Goal: Check status: Check status

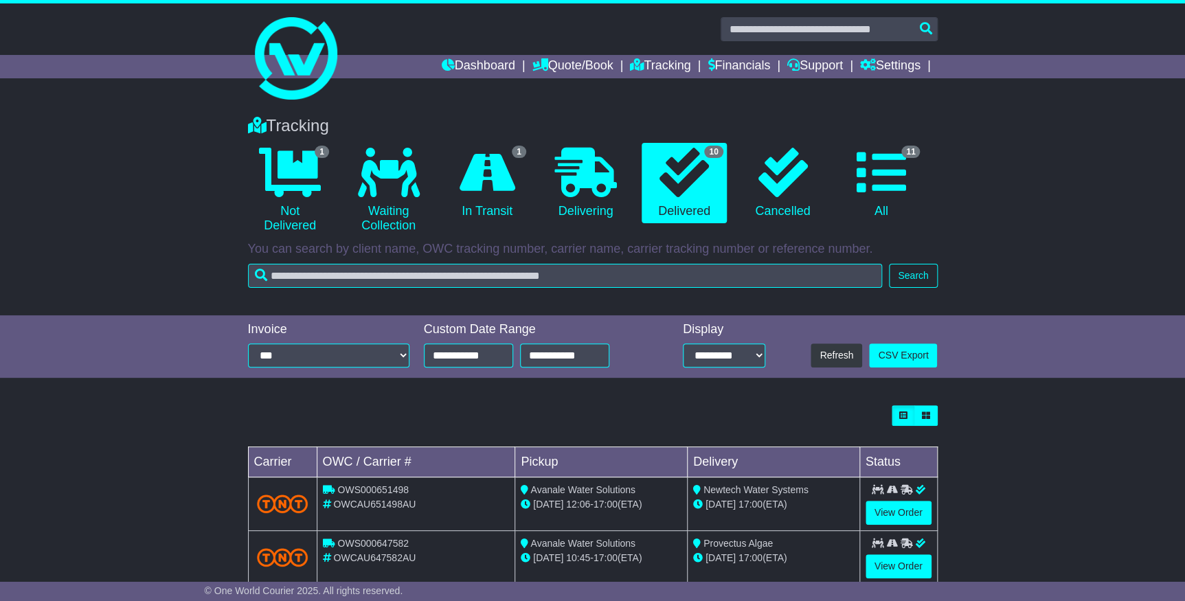
click at [336, 187] on li "1 Not Delivered" at bounding box center [290, 191] width 98 height 96
click at [286, 185] on icon at bounding box center [290, 172] width 62 height 49
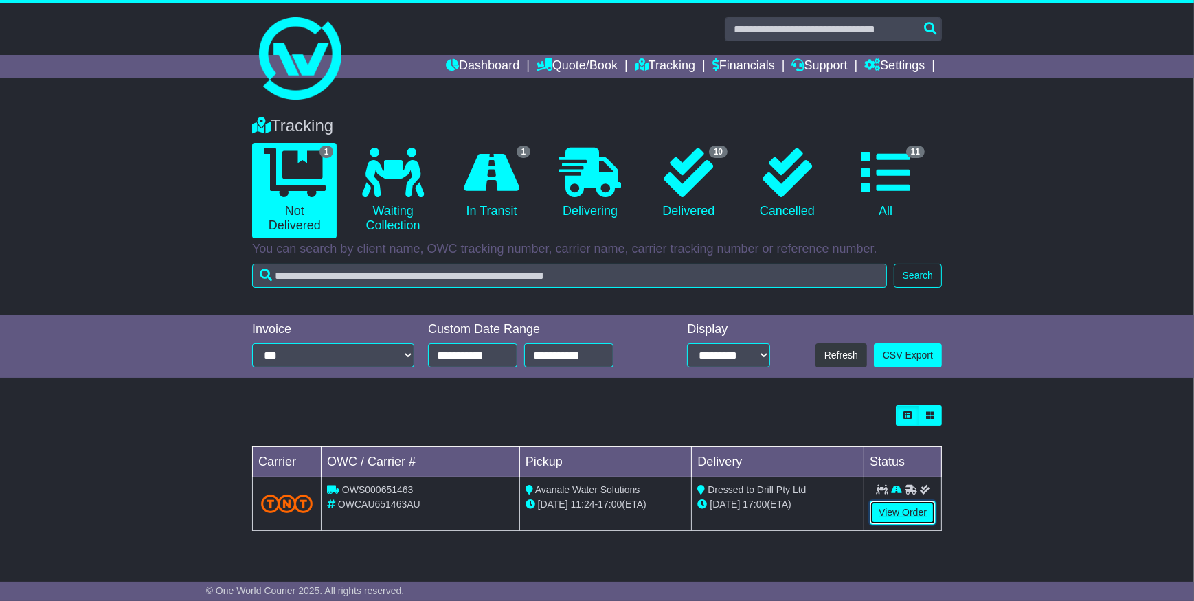
click at [909, 523] on link "View Order" at bounding box center [903, 513] width 66 height 24
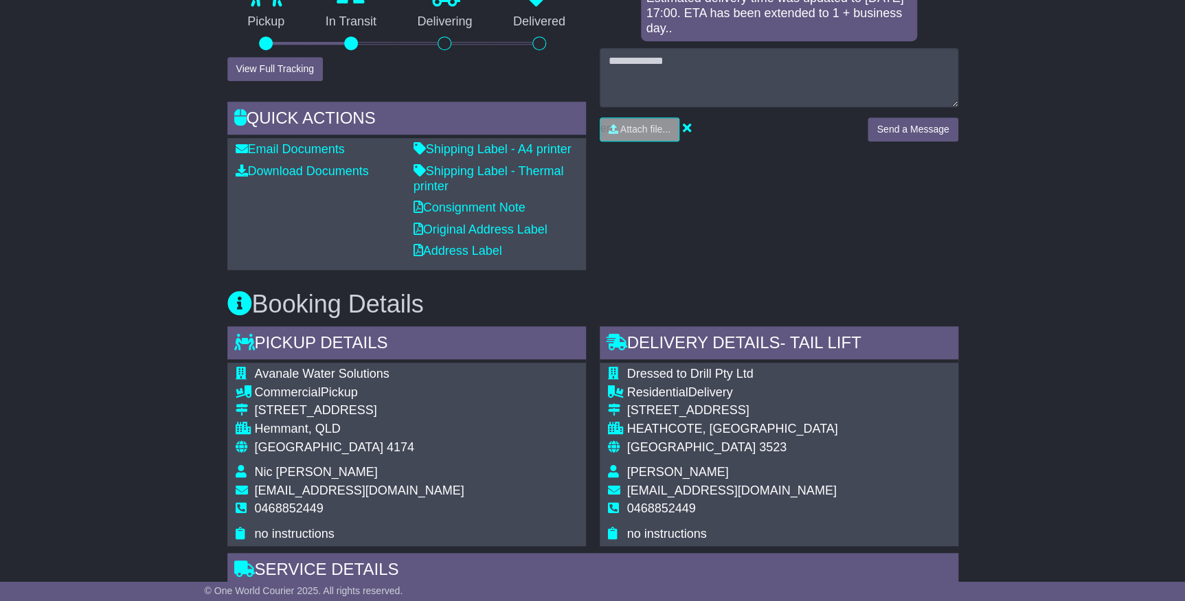
scroll to position [500, 0]
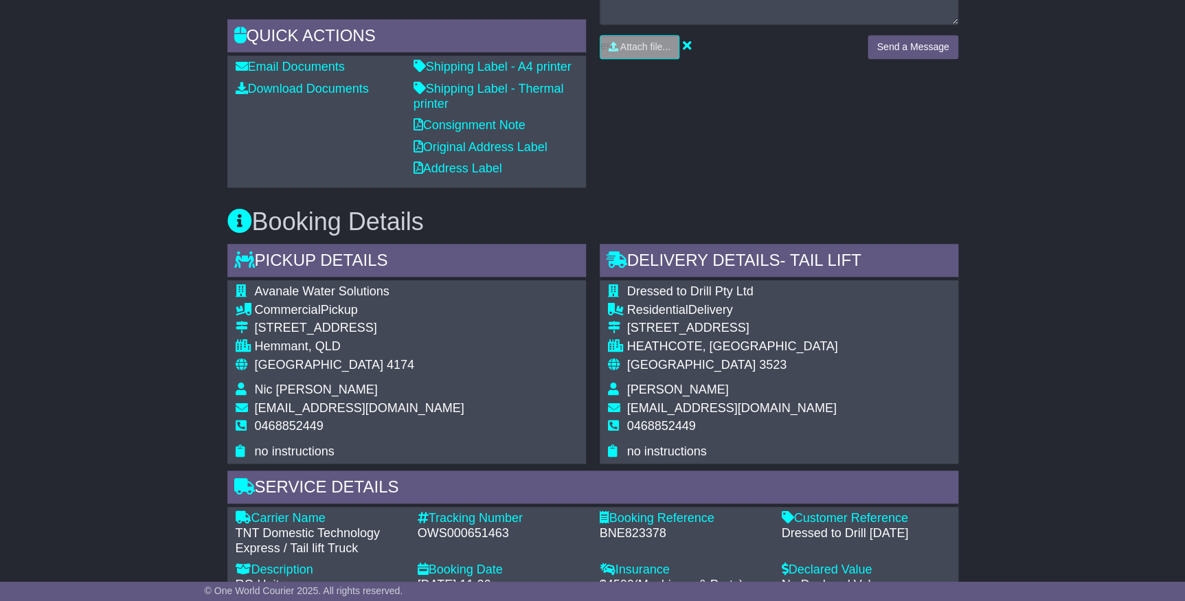
click at [1146, 409] on div "Email Download Tracking Pricing Insurance" at bounding box center [592, 533] width 1185 height 1583
drag, startPoint x: 55, startPoint y: 441, endPoint x: 116, endPoint y: 508, distance: 90.5
click at [56, 442] on div "Email Download Tracking Pricing Insurance" at bounding box center [592, 533] width 1185 height 1583
